Goal: Information Seeking & Learning: Learn about a topic

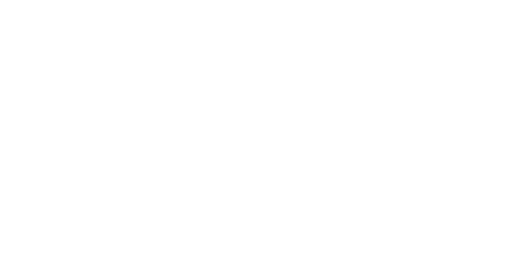
click at [241, 85] on div at bounding box center [257, 136] width 514 height 272
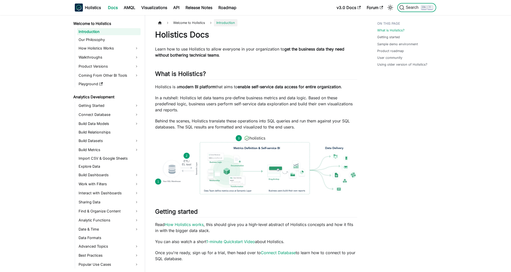
click at [411, 4] on button "Search K" at bounding box center [416, 7] width 39 height 9
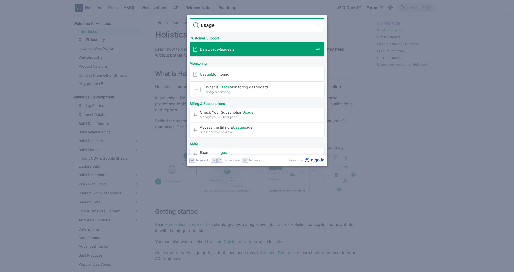
type input "usage"
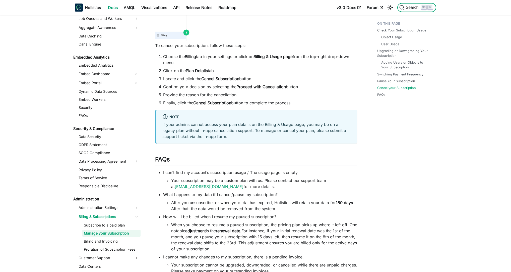
scroll to position [1099, 0]
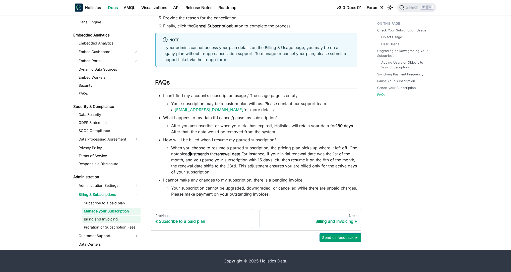
click at [98, 218] on link "Billing and Invoicing" at bounding box center [111, 218] width 58 height 7
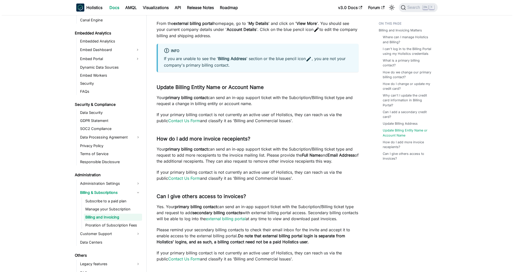
scroll to position [598, 0]
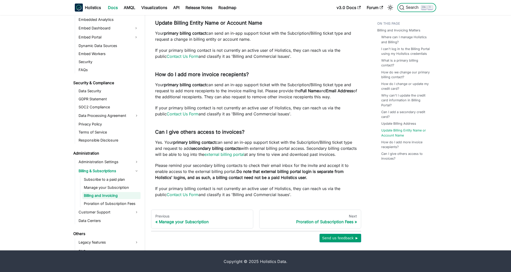
click at [413, 9] on span "Search" at bounding box center [412, 7] width 17 height 5
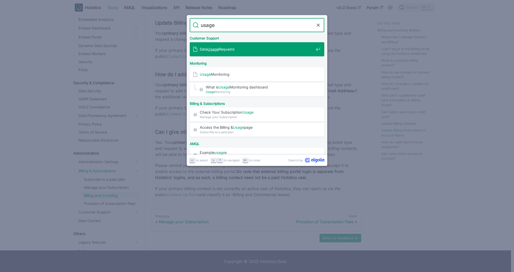
type input "usage"
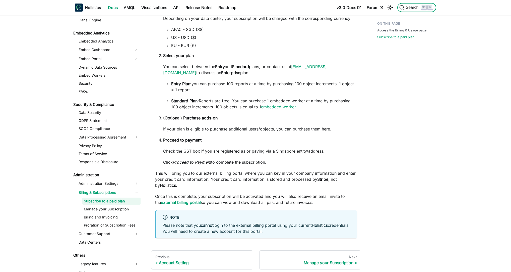
scroll to position [401, 0]
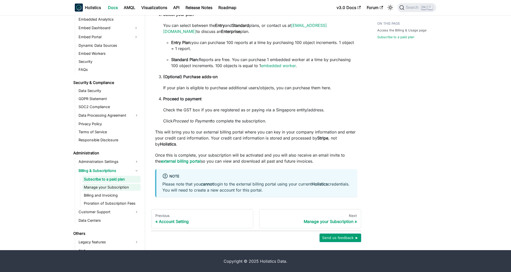
click at [99, 186] on link "Manage your Subscription" at bounding box center [111, 186] width 58 height 7
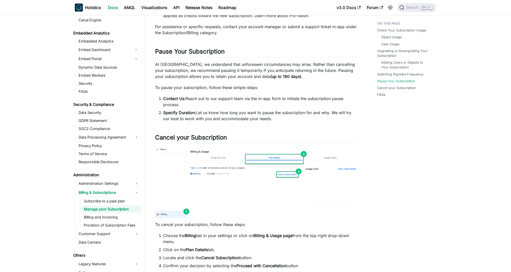
scroll to position [1099, 0]
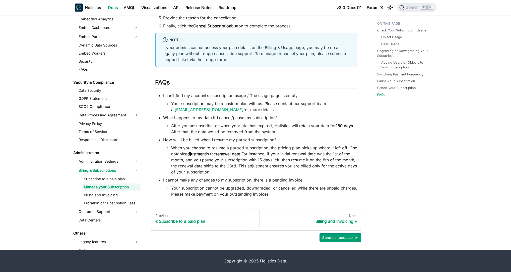
click at [99, 198] on ul "Subscribe to a paid plan Manage your Subscription Billing and Invoicing Prorati…" at bounding box center [110, 190] width 60 height 31
click at [100, 193] on link "Billing and Invoicing" at bounding box center [111, 194] width 58 height 7
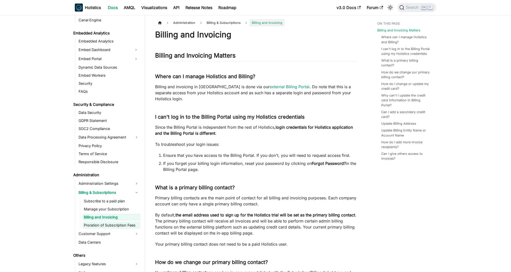
click at [107, 225] on link "Proration of Subscription Fees" at bounding box center [111, 224] width 58 height 7
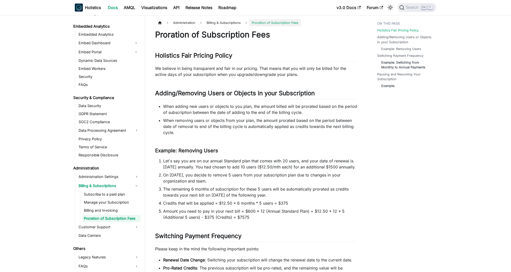
drag, startPoint x: 312, startPoint y: 127, endPoint x: 315, endPoint y: 128, distance: 3.4
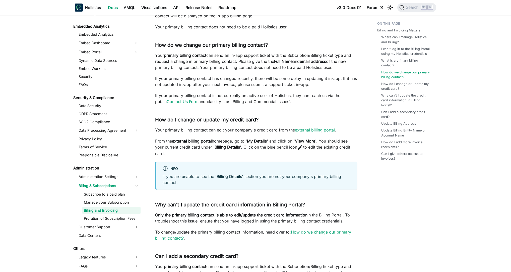
drag, startPoint x: 326, startPoint y: 161, endPoint x: 332, endPoint y: 160, distance: 6.0
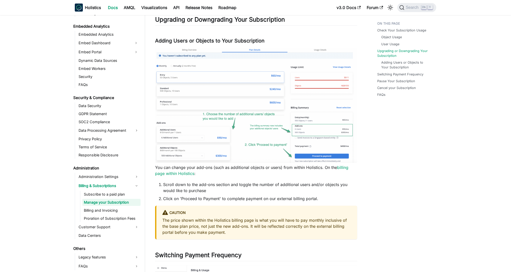
scroll to position [434, 0]
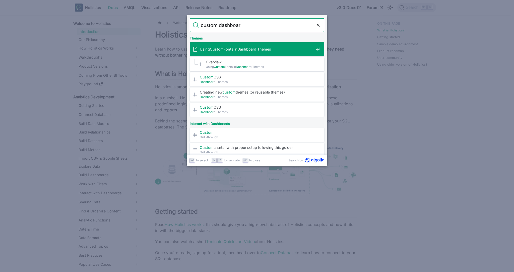
type input "custom dashboard"
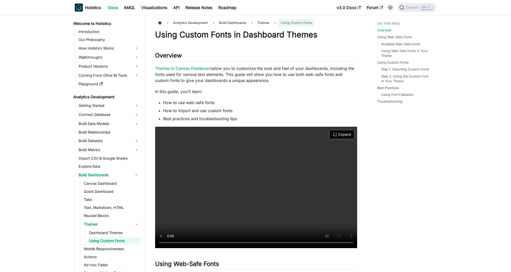
click at [346, 136] on button "Expand" at bounding box center [342, 134] width 24 height 9
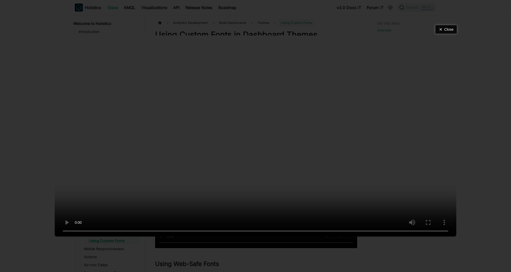
click at [443, 27] on icon "Close video (Esc)" at bounding box center [441, 29] width 4 height 4
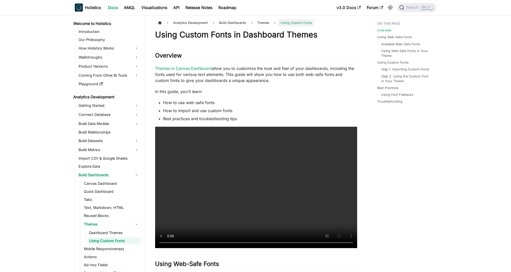
drag, startPoint x: 361, startPoint y: 96, endPoint x: 364, endPoint y: 95, distance: 3.2
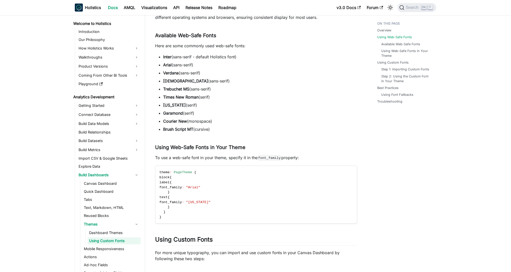
scroll to position [337, 0]
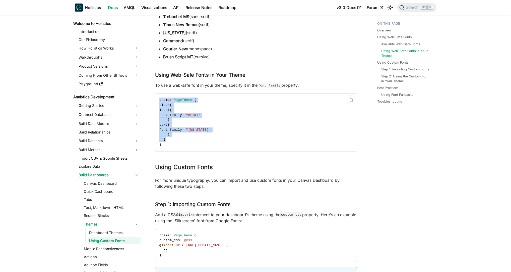
drag, startPoint x: 160, startPoint y: 101, endPoint x: 277, endPoint y: 142, distance: 124.2
click at [277, 142] on code "theme : PageTheme { block { label { font_family : "Arial" } text { font_family …" at bounding box center [255, 121] width 201 height 57
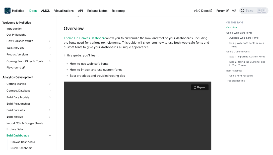
scroll to position [93, 0]
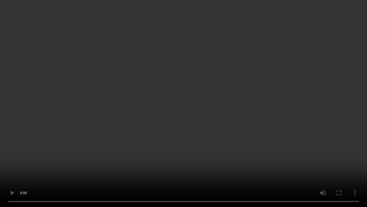
click at [170, 88] on video "Your browser does not support embedding video, but you can download it ." at bounding box center [183, 103] width 367 height 207
click at [190, 111] on video "Your browser does not support embedding video, but you can download it ." at bounding box center [183, 103] width 367 height 207
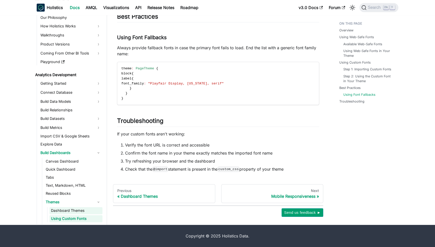
click at [70, 209] on link "Dashboard Themes" at bounding box center [75, 210] width 53 height 7
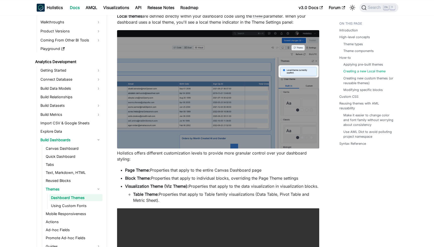
scroll to position [1150, 0]
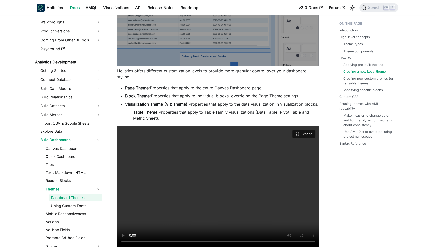
click at [231, 171] on video "Your browser does not support embedding video, but you can download it ." at bounding box center [218, 186] width 202 height 121
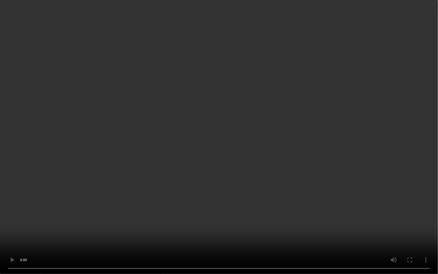
click at [173, 102] on video "Your browser does not support embedding video, but you can download it ." at bounding box center [219, 137] width 438 height 274
click at [228, 210] on video "Your browser does not support embedding video, but you can download it ." at bounding box center [219, 137] width 438 height 274
click at [147, 162] on video "Your browser does not support embedding video, but you can download it ." at bounding box center [219, 137] width 438 height 274
click at [177, 112] on video "Your browser does not support embedding video, but you can download it ." at bounding box center [219, 137] width 438 height 274
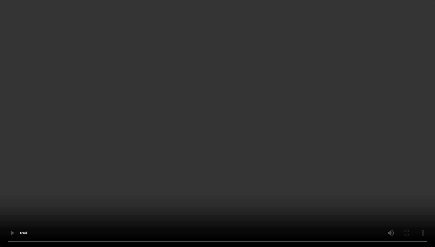
scroll to position [1232, 0]
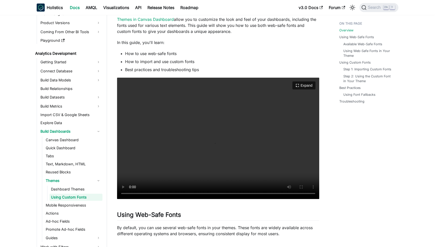
scroll to position [82, 0]
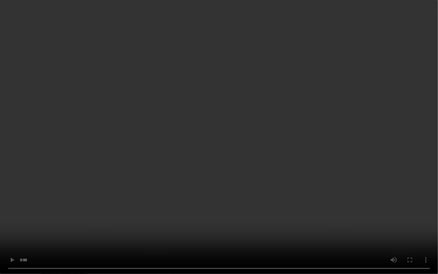
click at [149, 173] on video "Your browser does not support embedding video, but you can download it ." at bounding box center [219, 137] width 438 height 274
click at [240, 158] on video "Your browser does not support embedding video, but you can download it ." at bounding box center [219, 137] width 438 height 274
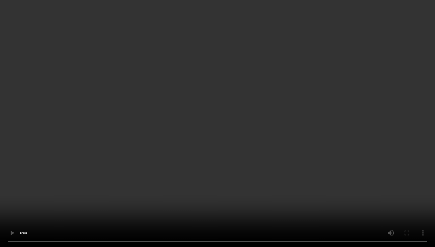
scroll to position [728, 0]
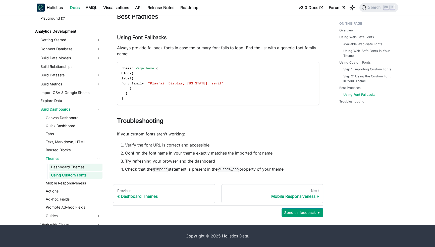
click at [63, 167] on link "Dashboard Themes" at bounding box center [75, 166] width 53 height 7
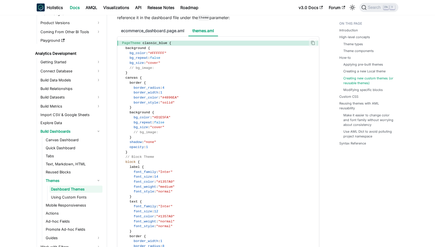
scroll to position [1560, 0]
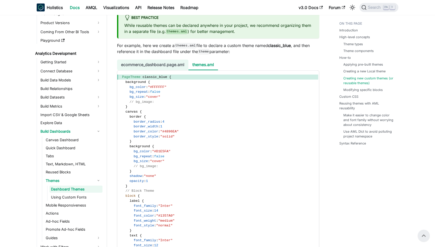
click at [153, 68] on li "ecommerce_dashboard.page.aml" at bounding box center [152, 64] width 71 height 11
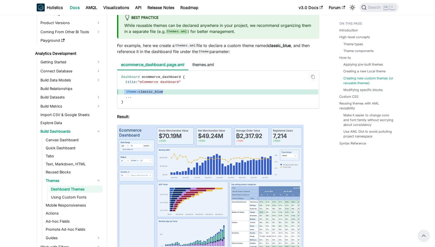
drag, startPoint x: 124, startPoint y: 95, endPoint x: 188, endPoint y: 96, distance: 64.5
click at [188, 94] on span "theme : classic_blue" at bounding box center [217, 91] width 201 height 5
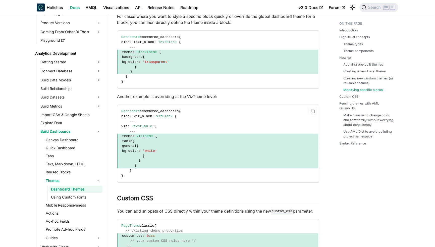
scroll to position [1998, 0]
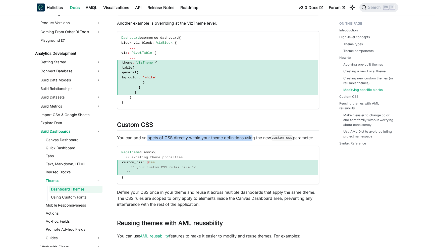
drag, startPoint x: 148, startPoint y: 141, endPoint x: 252, endPoint y: 146, distance: 104.2
click at [252, 141] on p "You can add snippets of CSS directly within your theme definitions using the ne…" at bounding box center [218, 138] width 202 height 6
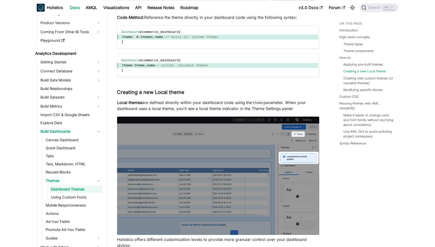
scroll to position [1232, 0]
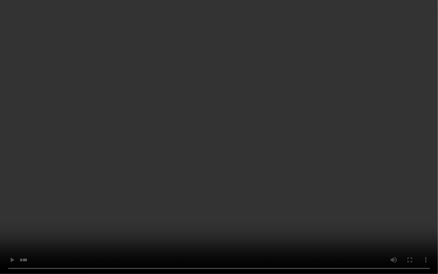
click at [209, 144] on video "Your browser does not support embedding video, but you can download it ." at bounding box center [219, 137] width 438 height 274
click at [73, 157] on video "Your browser does not support embedding video, but you can download it ." at bounding box center [219, 137] width 438 height 274
click at [100, 218] on video "Your browser does not support embedding video, but you can download it ." at bounding box center [219, 137] width 438 height 274
click at [89, 235] on video "Your browser does not support embedding video, but you can download it ." at bounding box center [219, 137] width 438 height 274
click at [183, 184] on video "Your browser does not support embedding video, but you can download it ." at bounding box center [219, 137] width 438 height 274
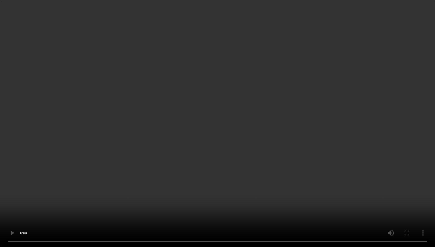
scroll to position [0, 0]
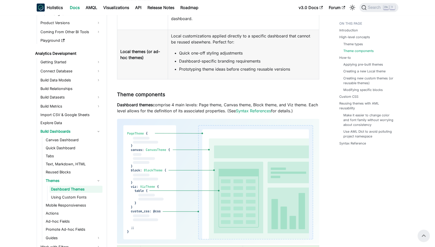
scroll to position [164, 0]
